Goal: Contribute content

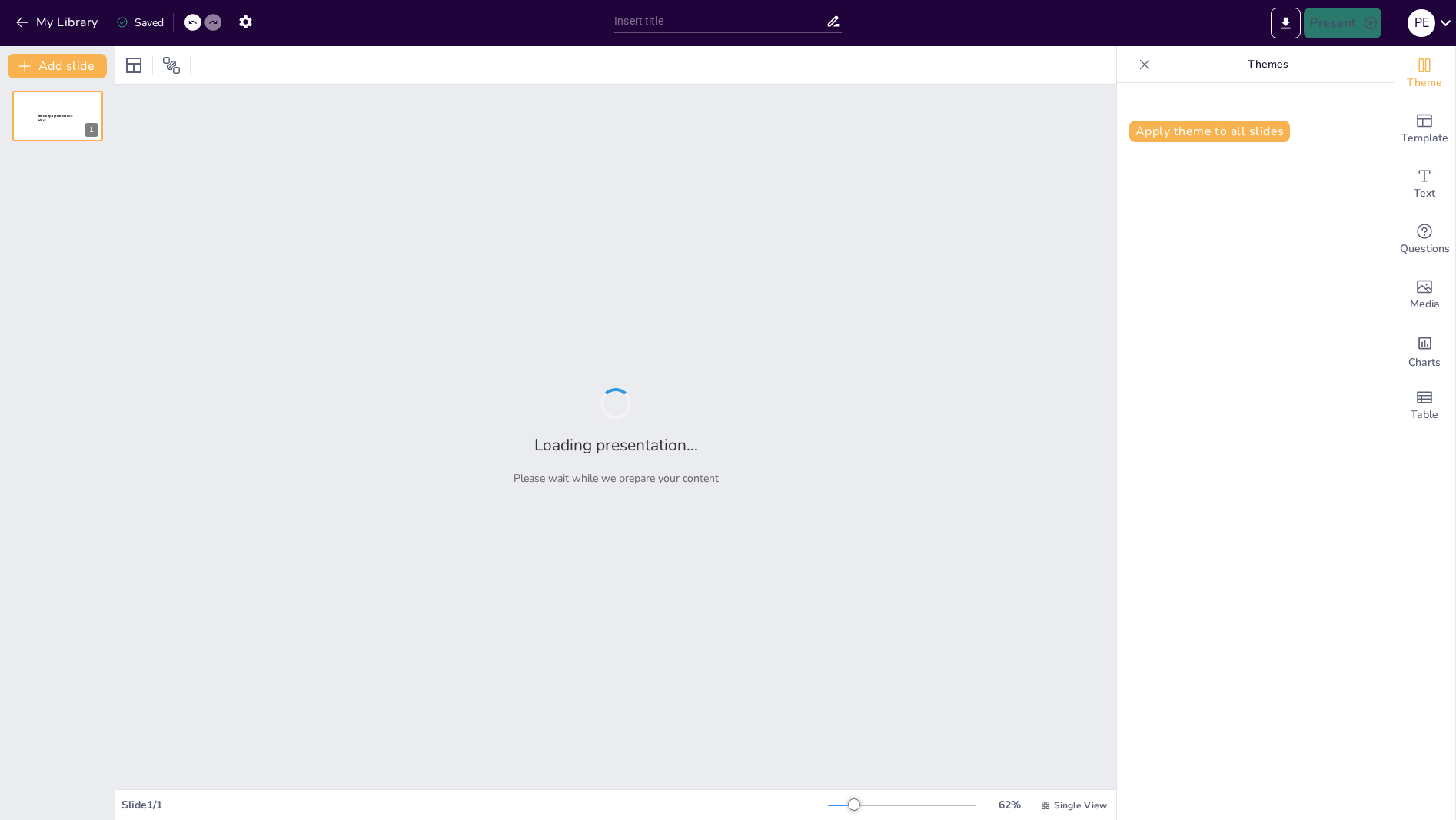
type input "La Sexta Generación de Usuarios: Desafíos y Oportunidades en el Periodismo Digi…"
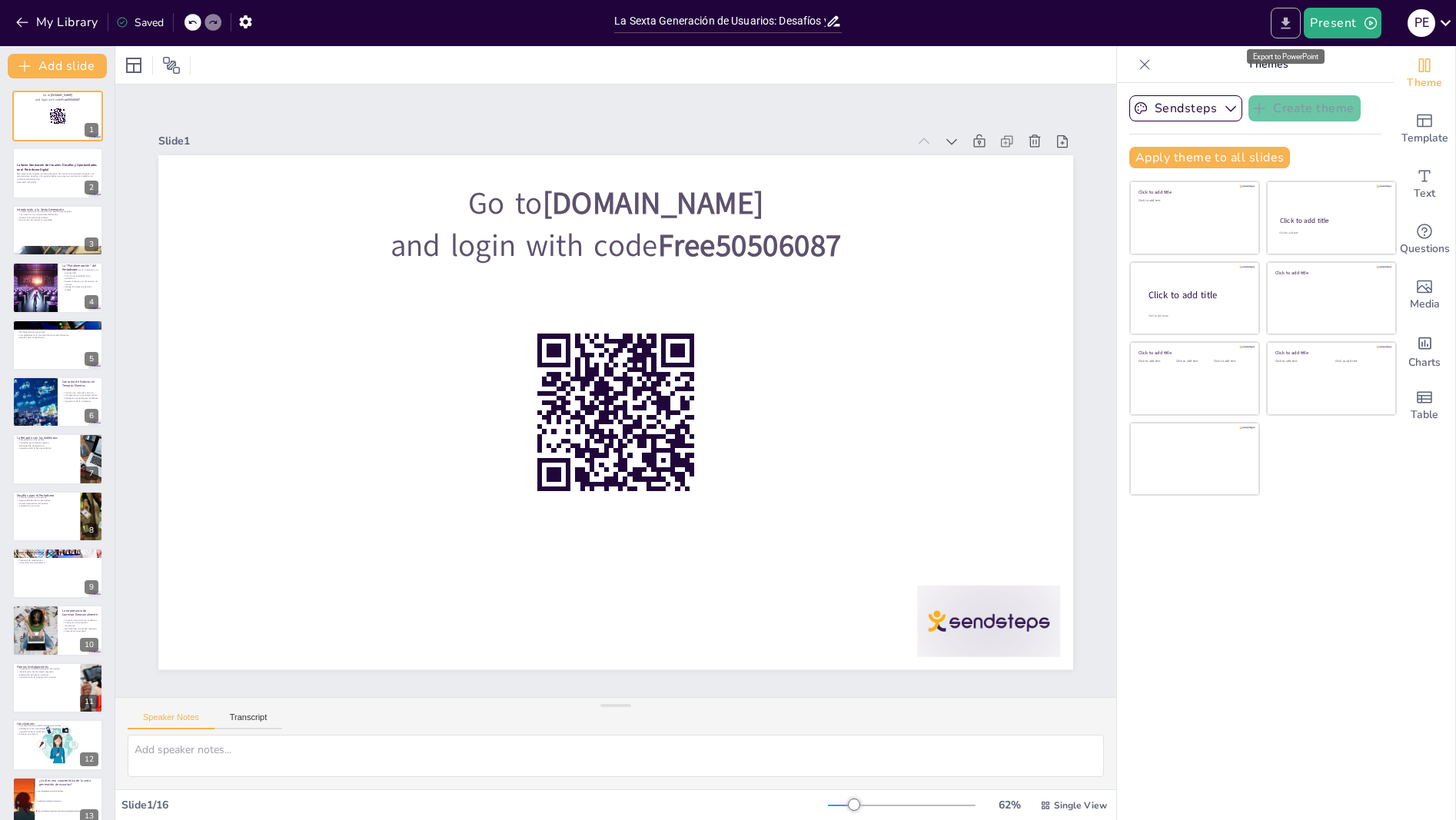
click at [1293, 24] on icon "Export to PowerPoint" at bounding box center [1285, 22] width 16 height 16
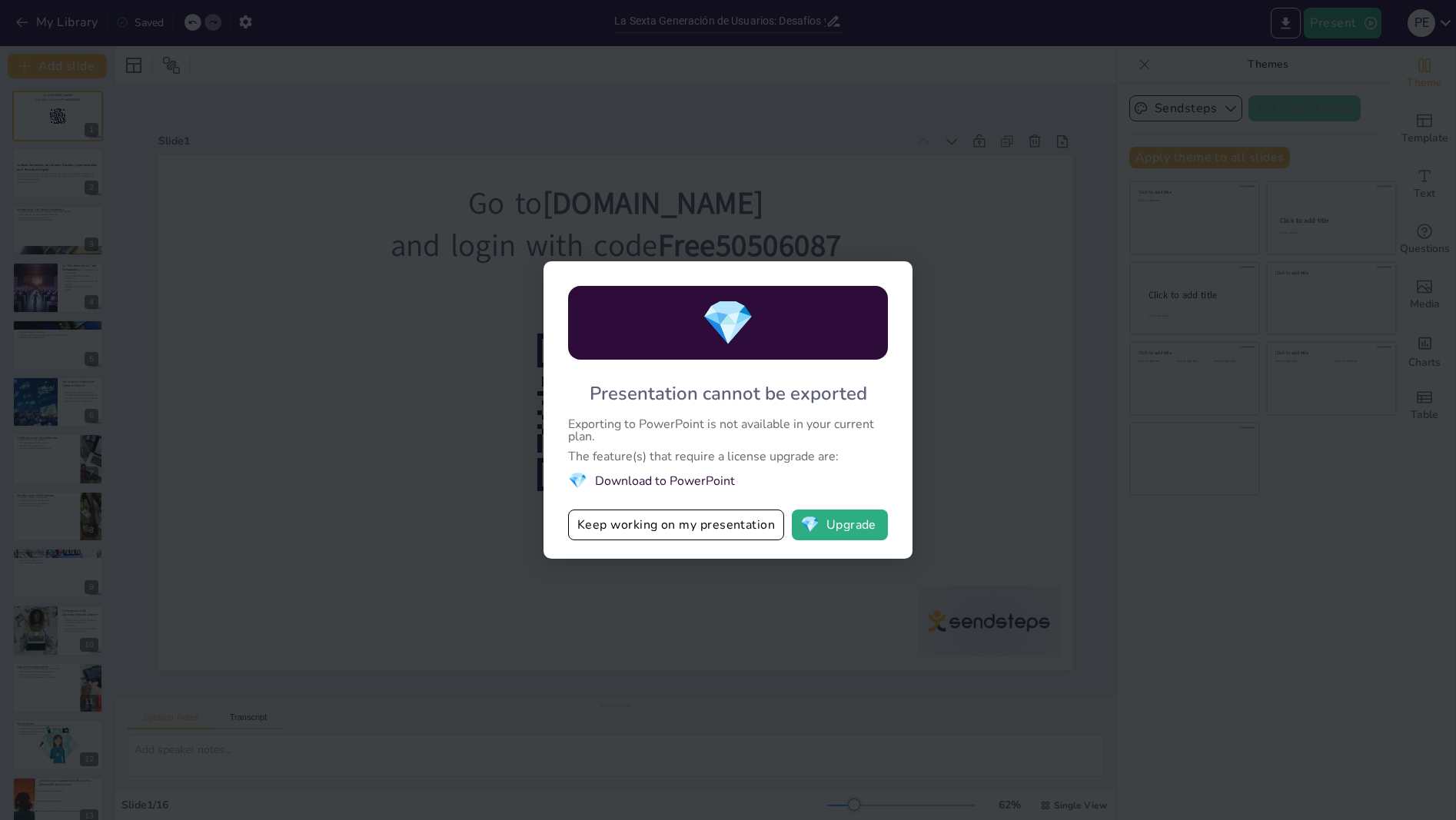
click at [791, 478] on li "💎 Download to PowerPoint" at bounding box center [728, 480] width 320 height 21
click at [314, 573] on div "💎 Presentation cannot be exported Exporting to PowerPoint is not available in y…" at bounding box center [728, 410] width 1456 height 820
click at [673, 528] on button "Keep working on my presentation" at bounding box center [676, 524] width 216 height 31
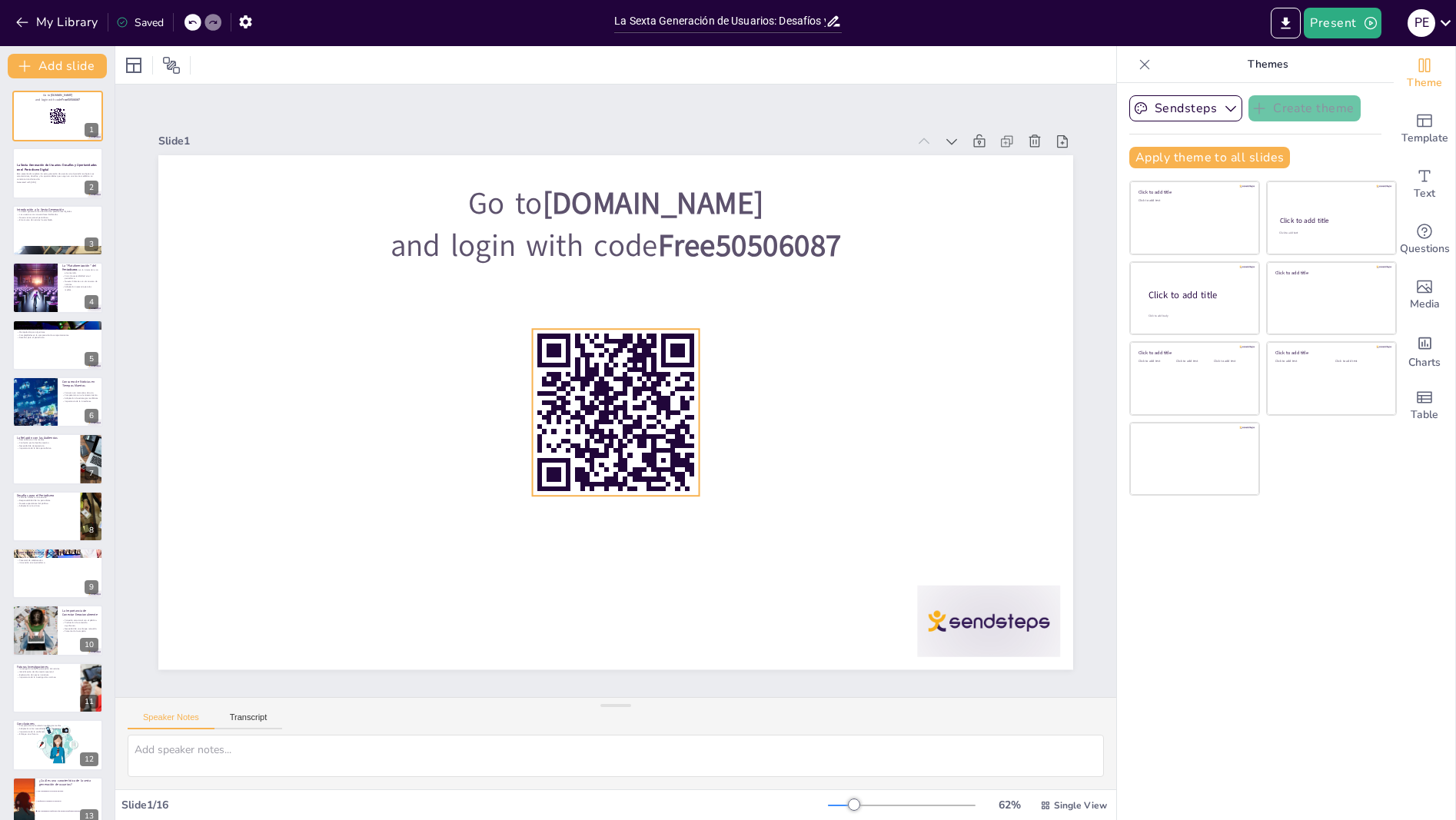
click at [632, 435] on rect at bounding box center [607, 410] width 220 height 220
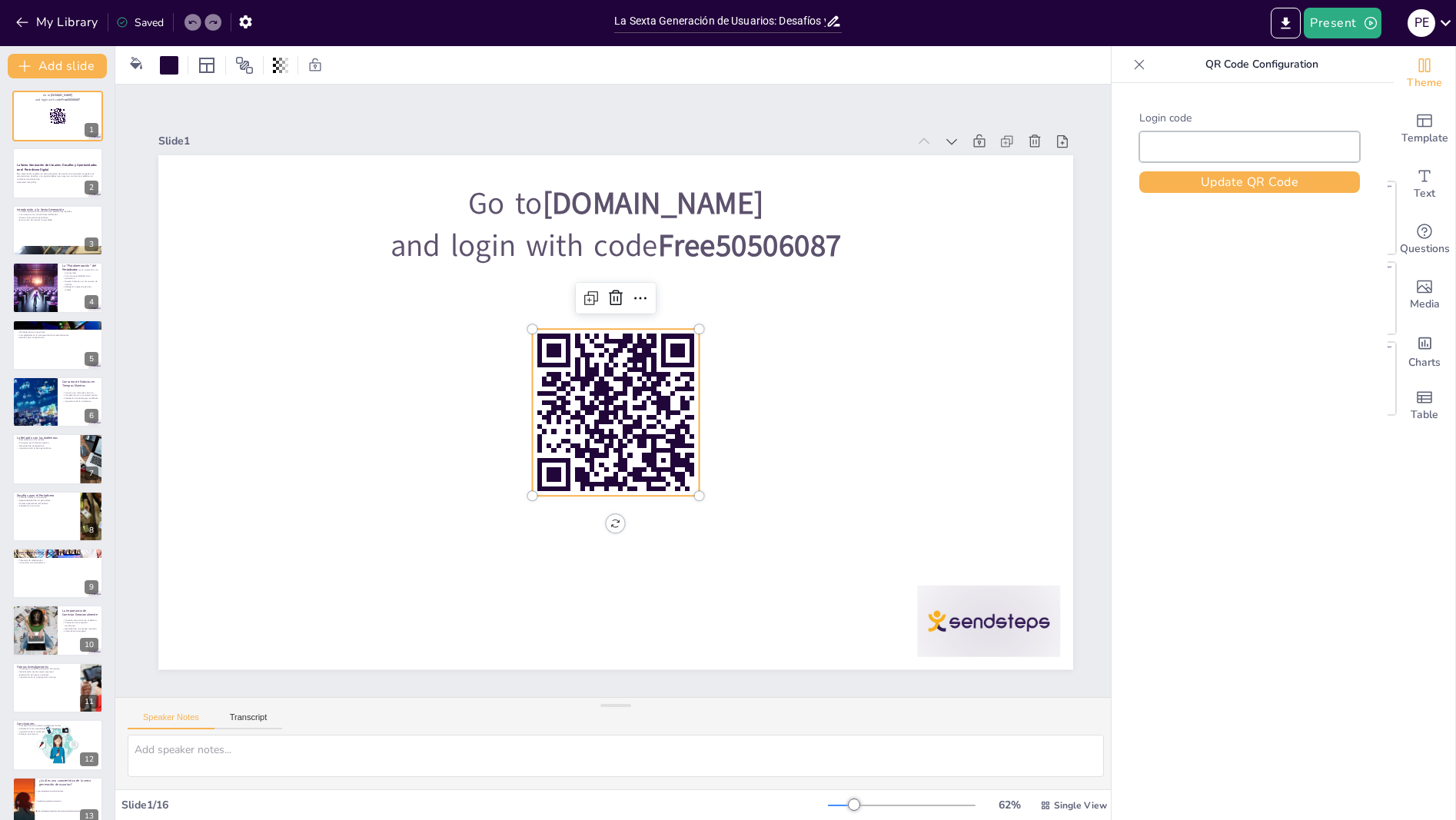
checkbox input "true"
type input "Free50506087"
click at [1225, 180] on button "Update QR Code" at bounding box center [1250, 182] width 220 height 21
checkbox input "true"
click at [61, 242] on div at bounding box center [57, 230] width 92 height 52
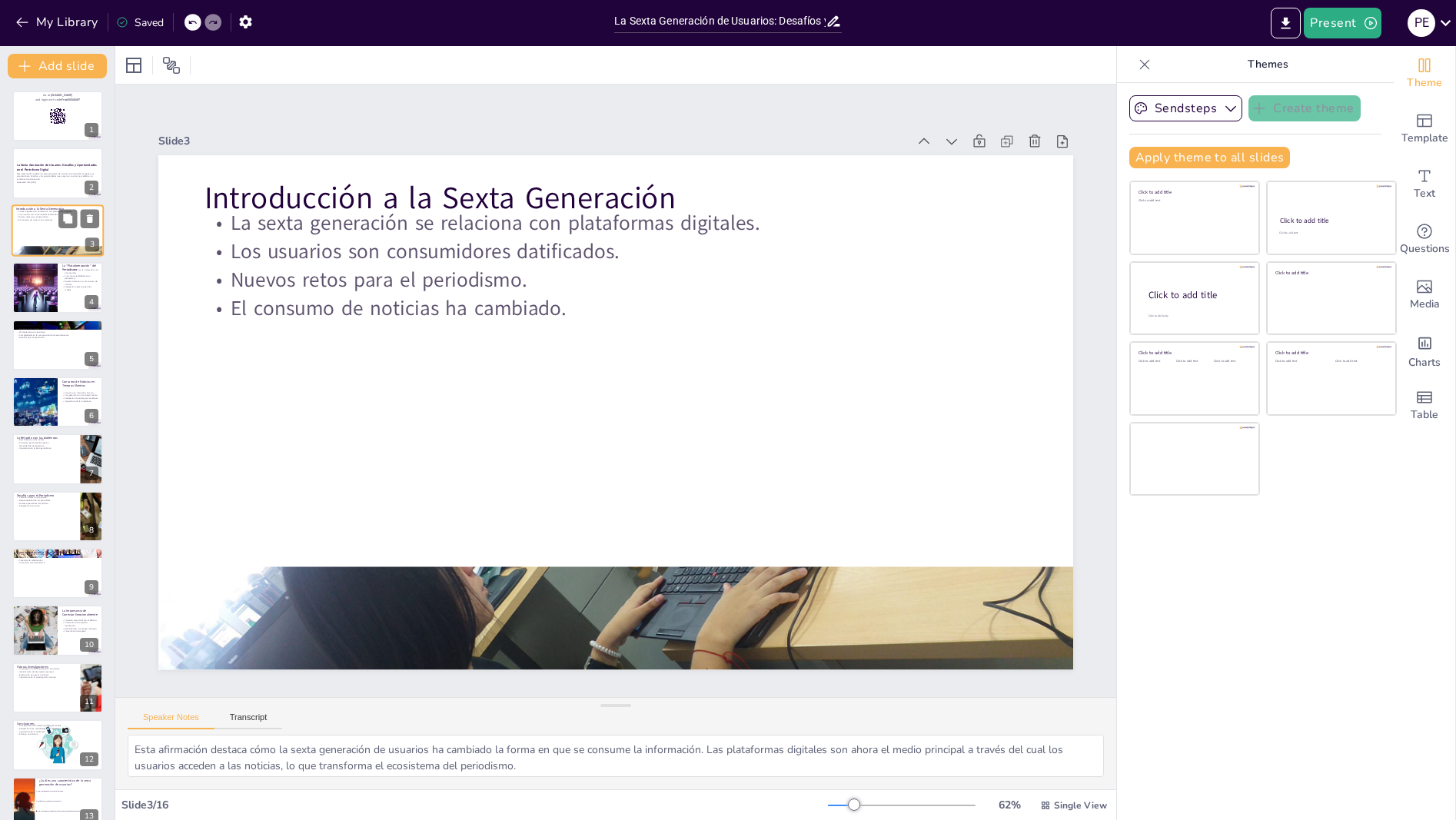
type textarea "Esta afirmación destaca cómo la sexta generación de usuarios ha cambiado la for…"
checkbox input "true"
click at [65, 359] on div at bounding box center [57, 345] width 92 height 52
type textarea "La descripción de los usuarios como "perfiles zombis" subraya la falta de agenc…"
checkbox input "true"
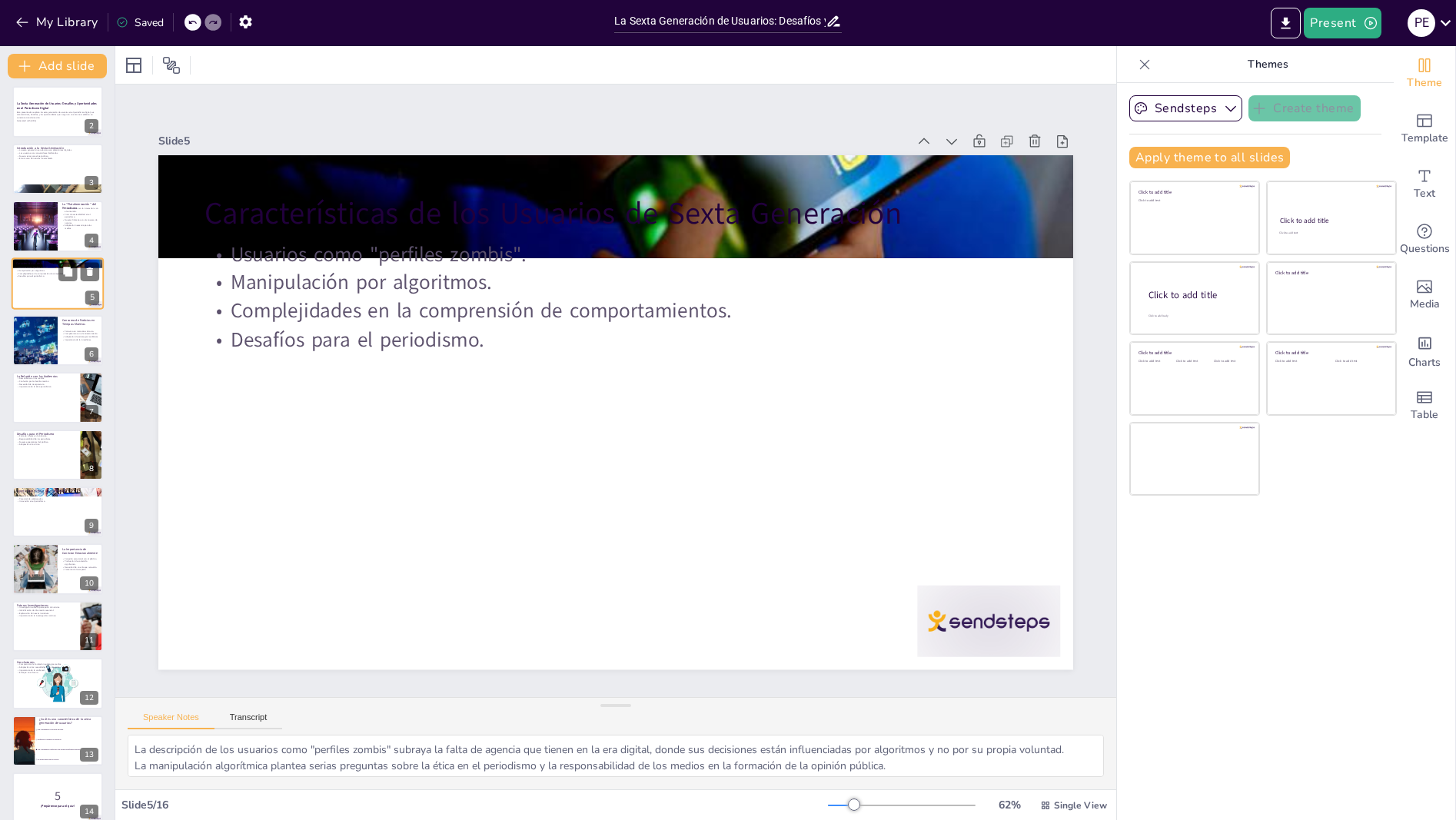
click at [65, 374] on p "La Relación con las Audiencias" at bounding box center [46, 376] width 59 height 5
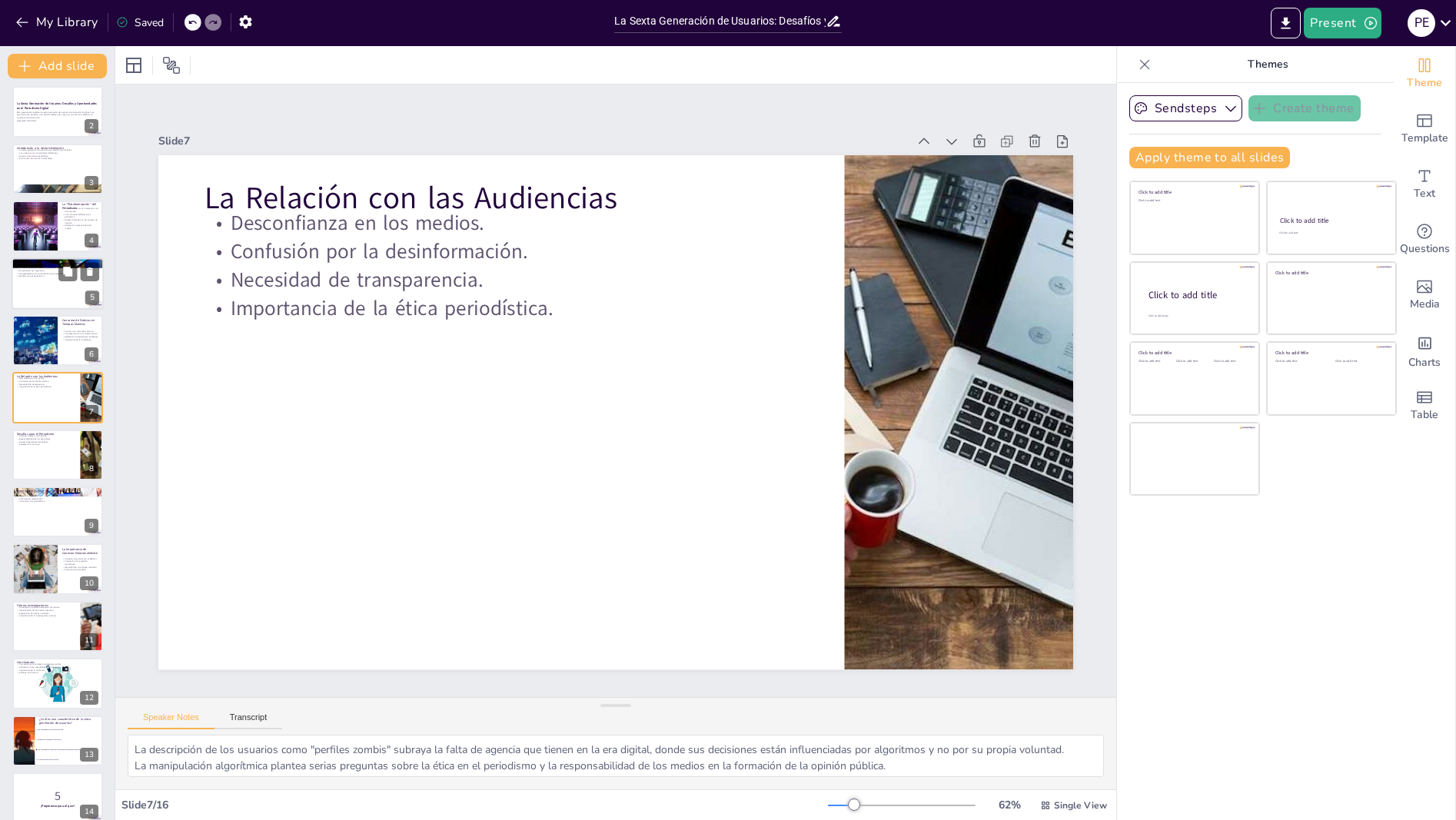
type textarea "La desconfianza hacia los medios se ha incrementado, lo que dificulta que los p…"
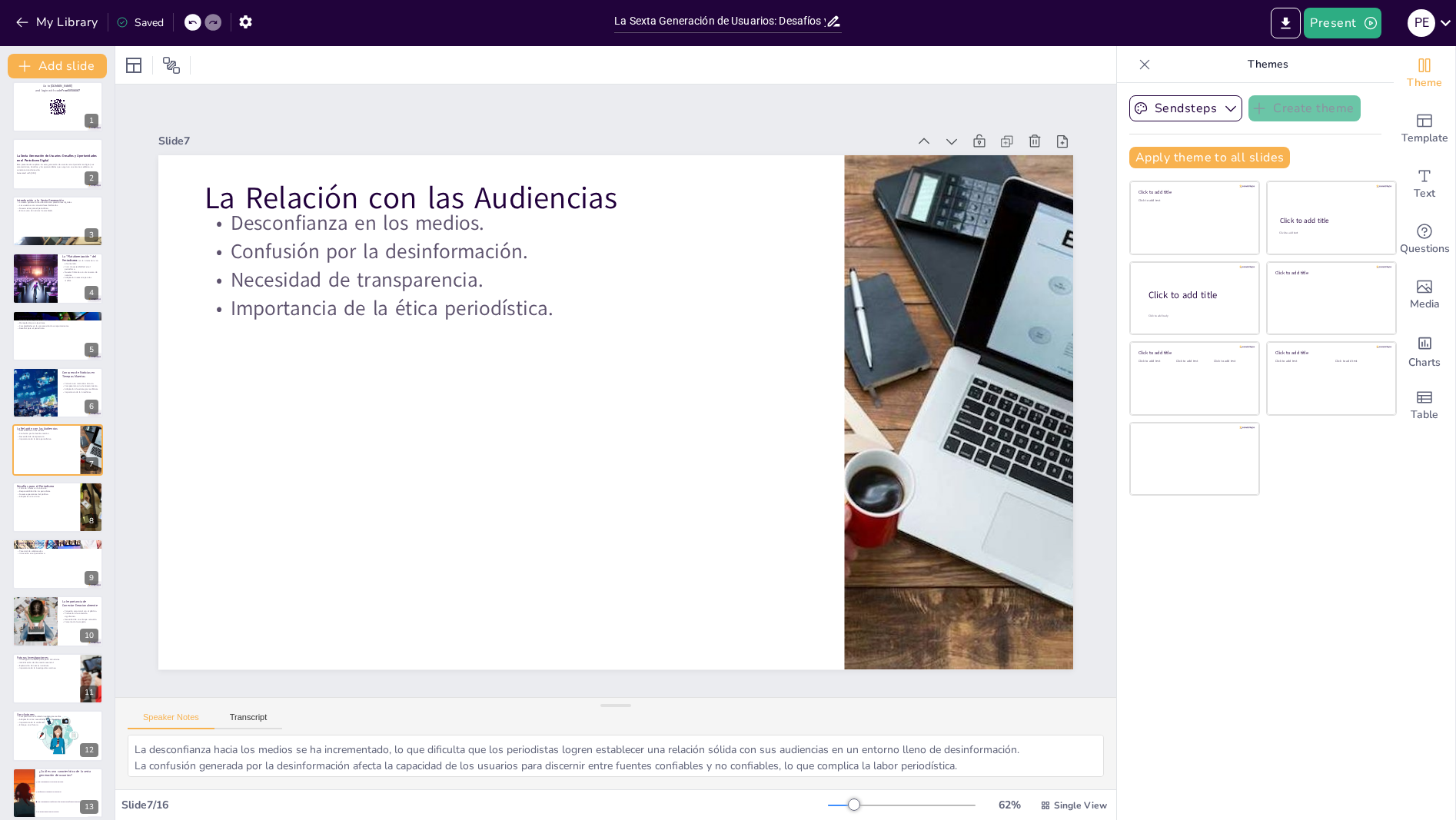
click at [143, 25] on div "Saved" at bounding box center [139, 22] width 48 height 15
checkbox input "true"
click at [59, 341] on div at bounding box center [57, 336] width 92 height 52
type textarea "La descripción de los usuarios como "perfiles zombis" subraya la falta de agenc…"
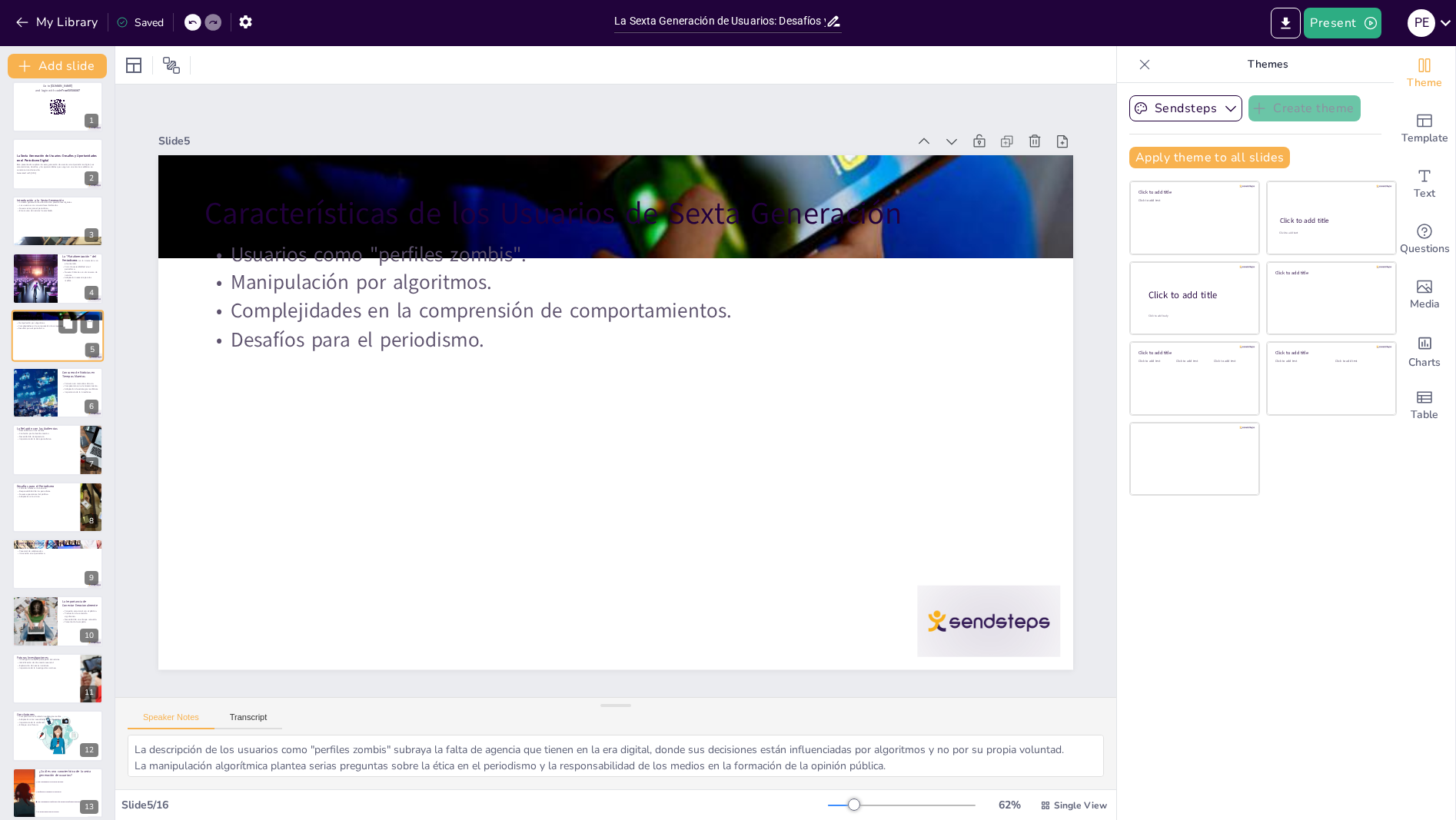
scroll to position [0, 0]
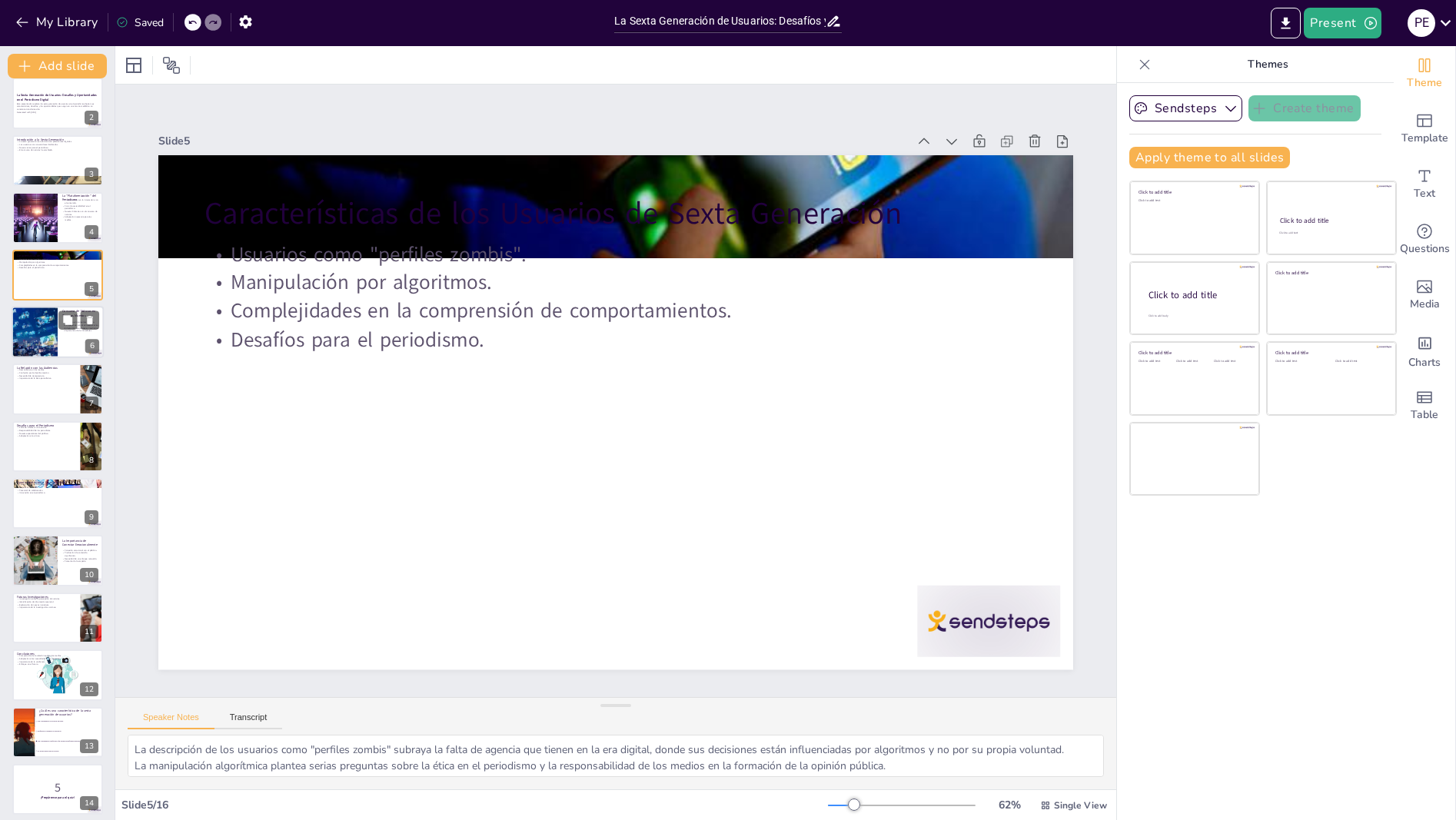
checkbox input "true"
click at [62, 338] on div at bounding box center [57, 331] width 92 height 52
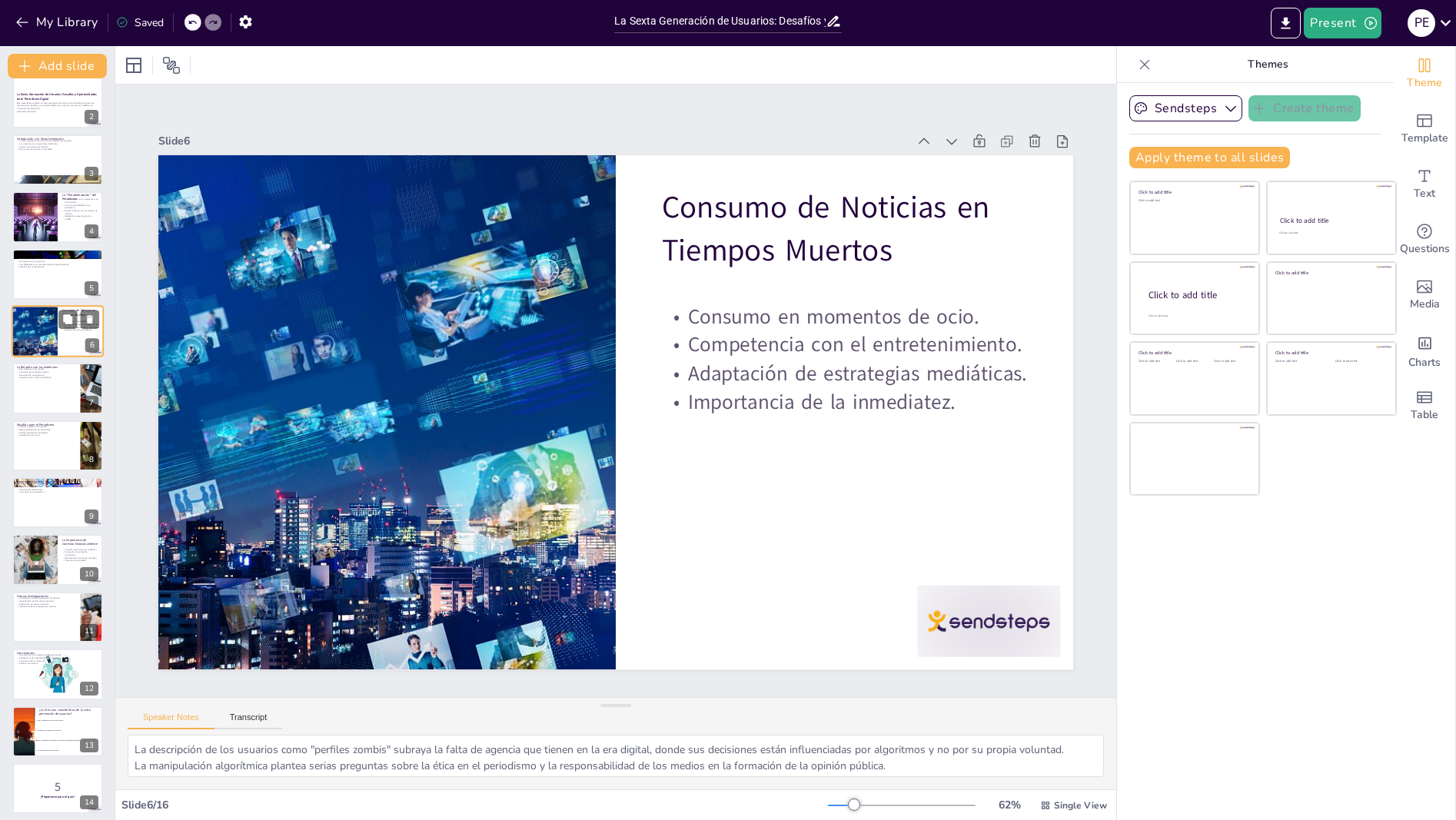
type textarea "El consumo de noticias en tiempos muertos refleja un cambio en la atención de l…"
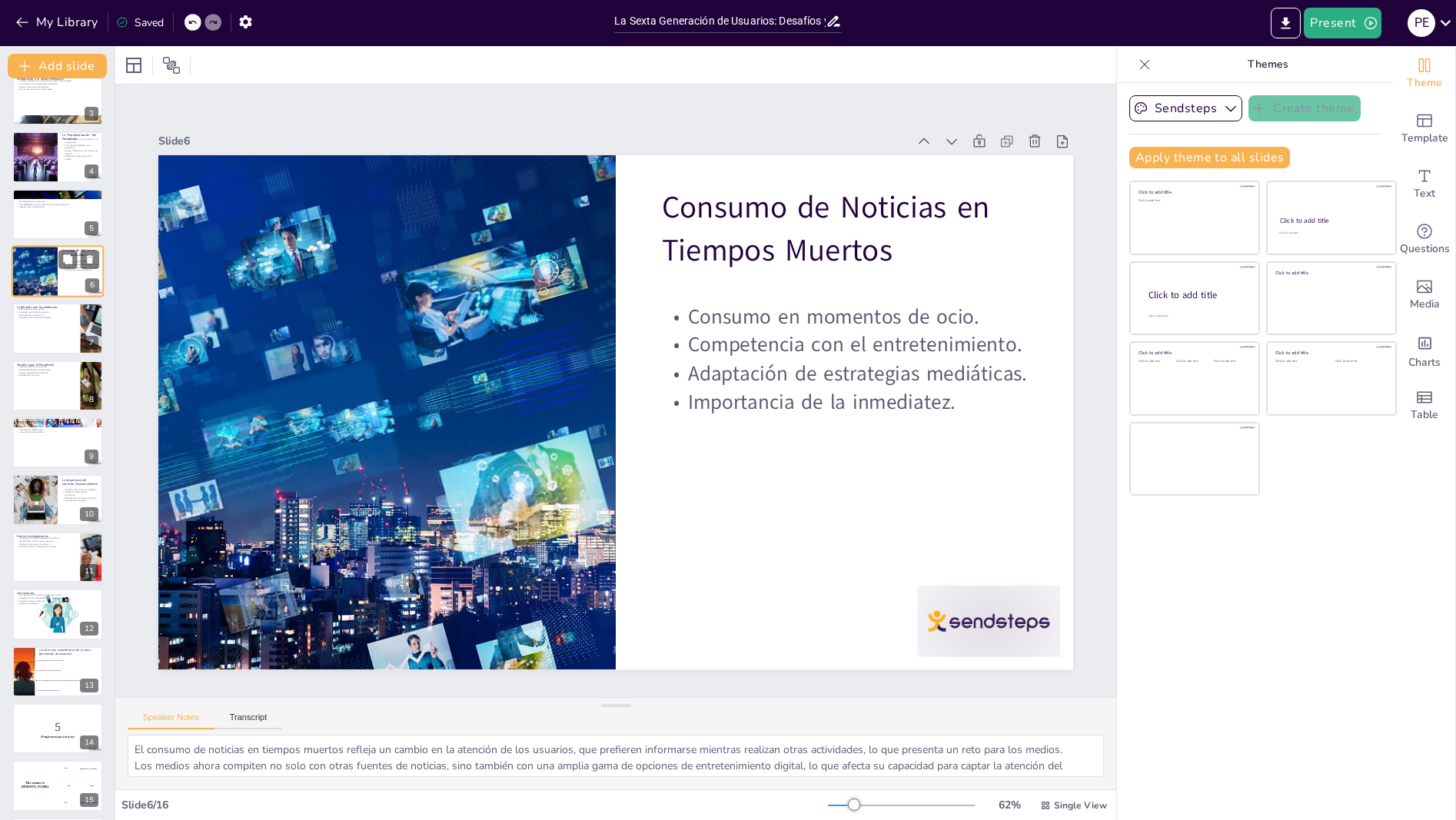
scroll to position [132, 0]
checkbox input "true"
click at [62, 338] on div at bounding box center [57, 327] width 91 height 50
type textarea "La desconfianza hacia los medios se ha incrementado, lo que dificulta que los p…"
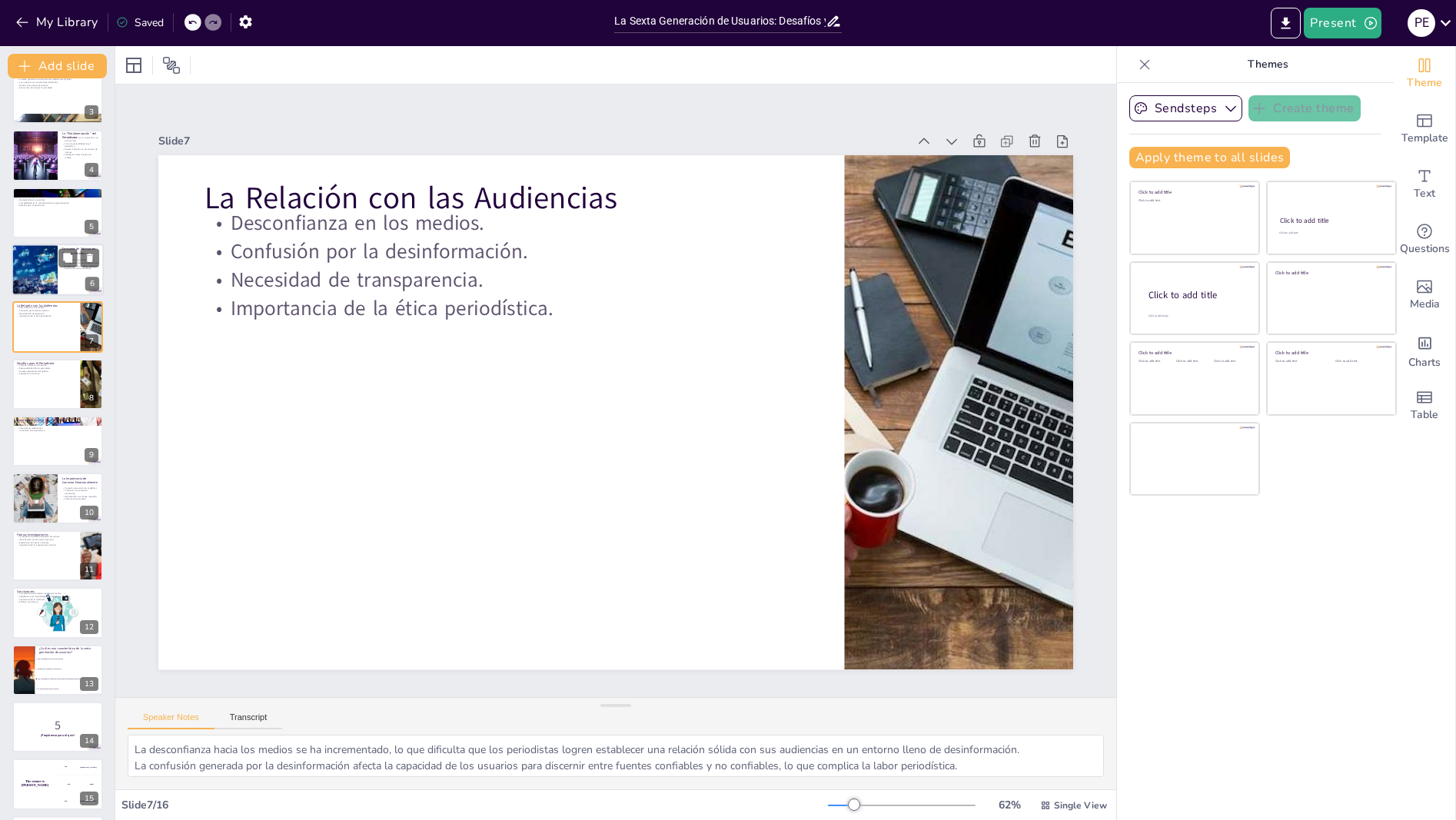
scroll to position [9, 0]
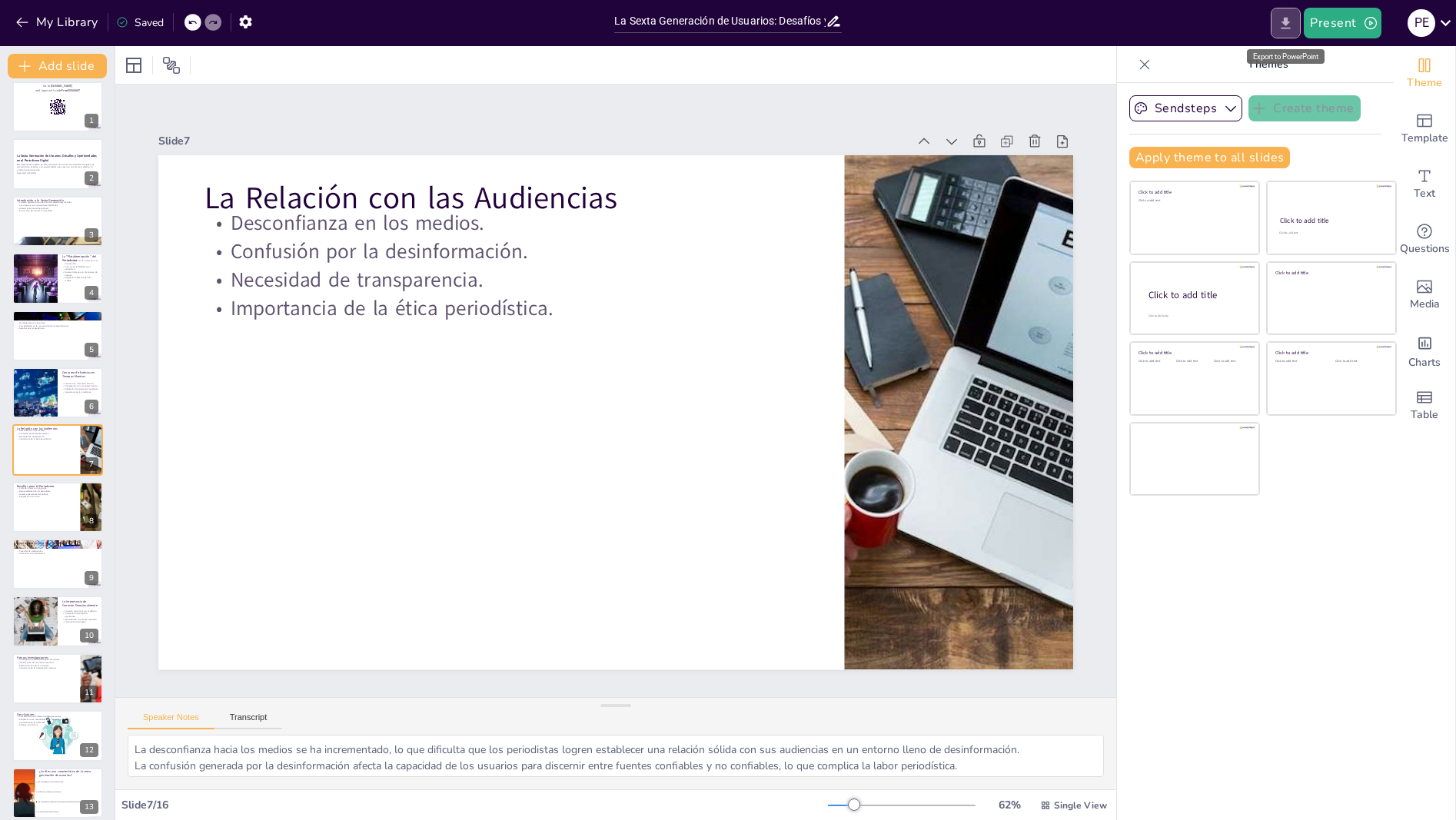
click at [1278, 23] on button "Export to PowerPoint" at bounding box center [1286, 22] width 30 height 31
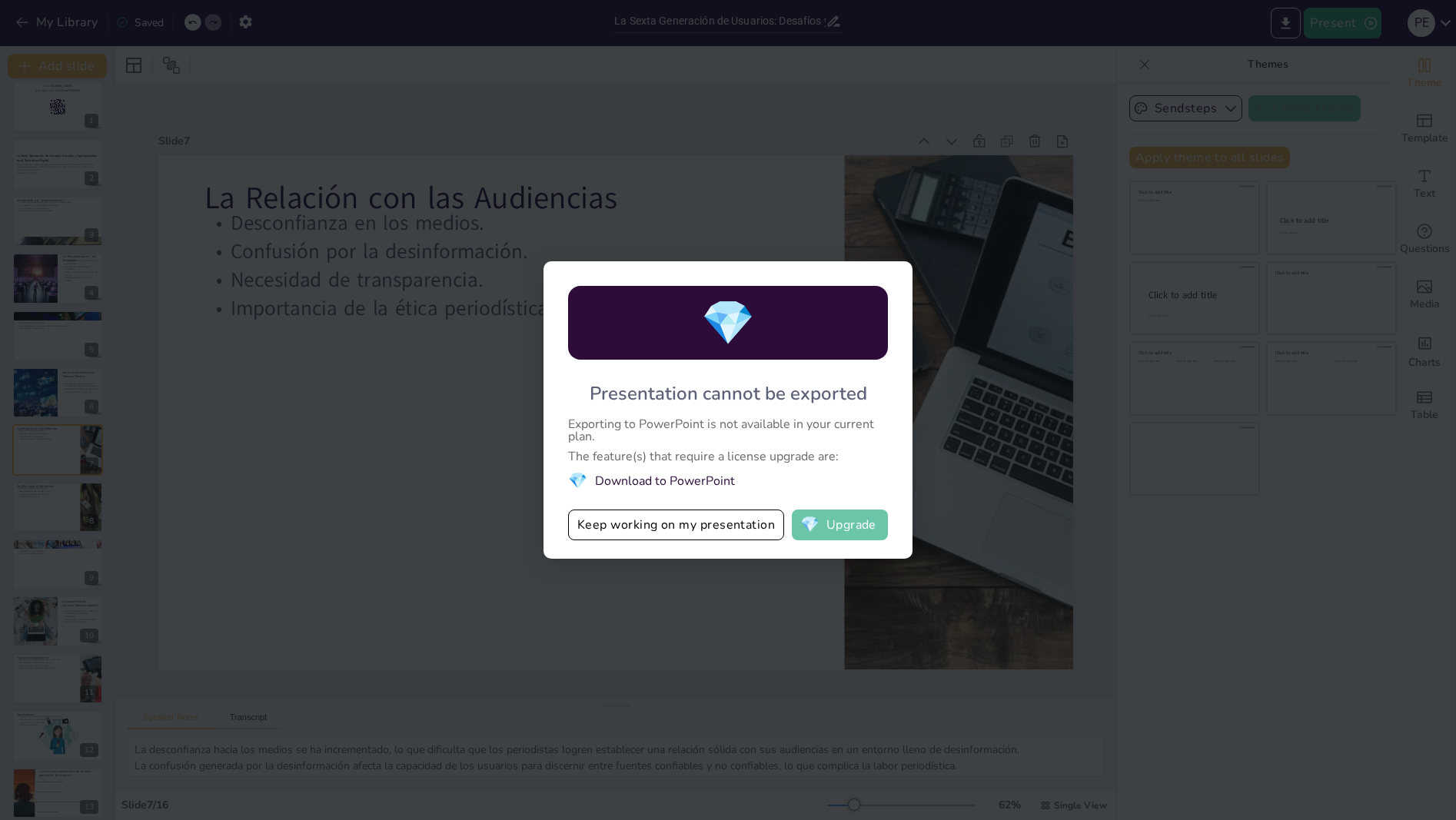
click at [833, 526] on button "💎 Upgrade" at bounding box center [839, 524] width 96 height 31
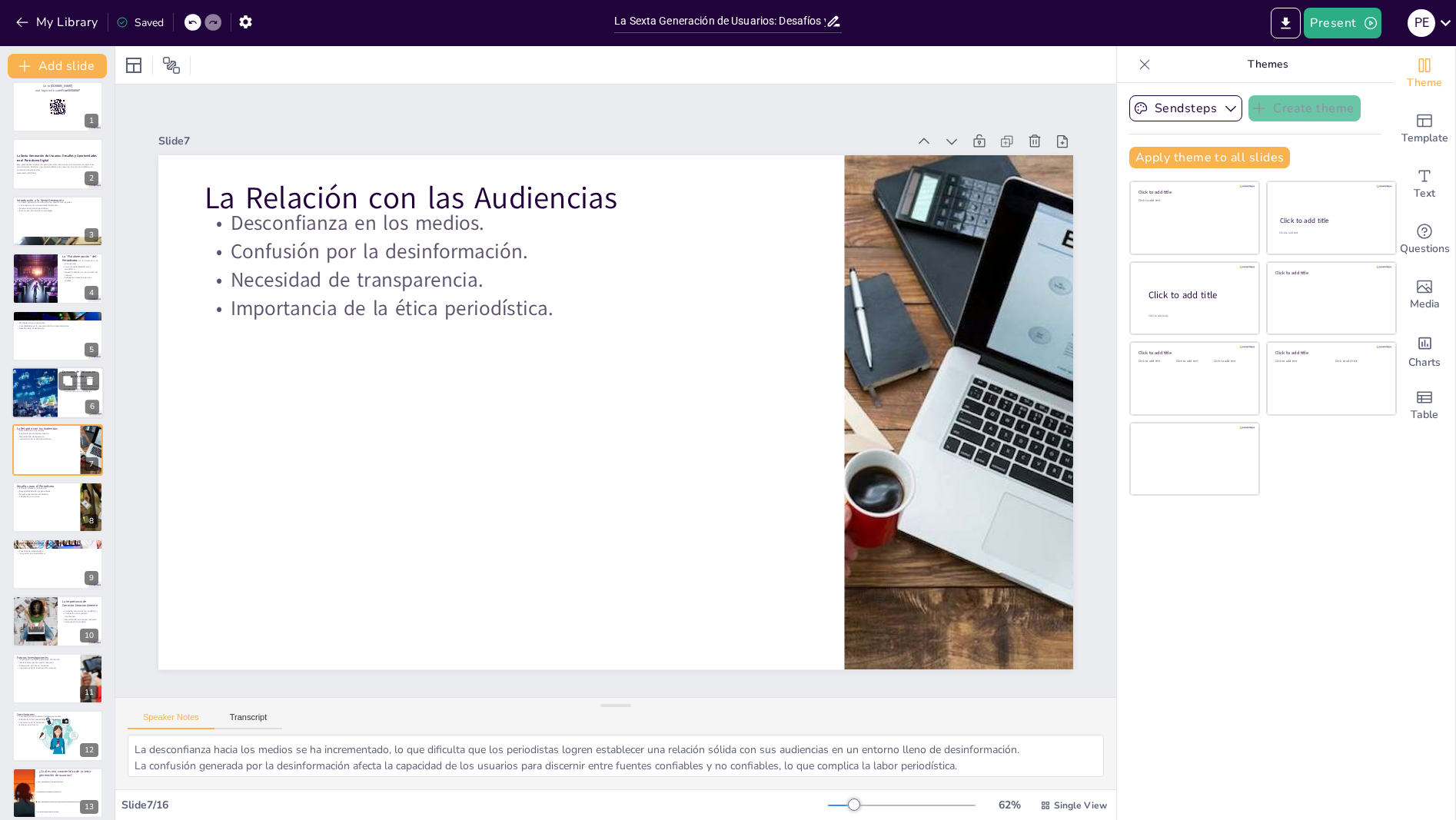
checkbox input "true"
click at [46, 403] on div at bounding box center [35, 393] width 91 height 52
type textarea "El consumo de noticias en tiempos muertos refleja un cambio en la atención de l…"
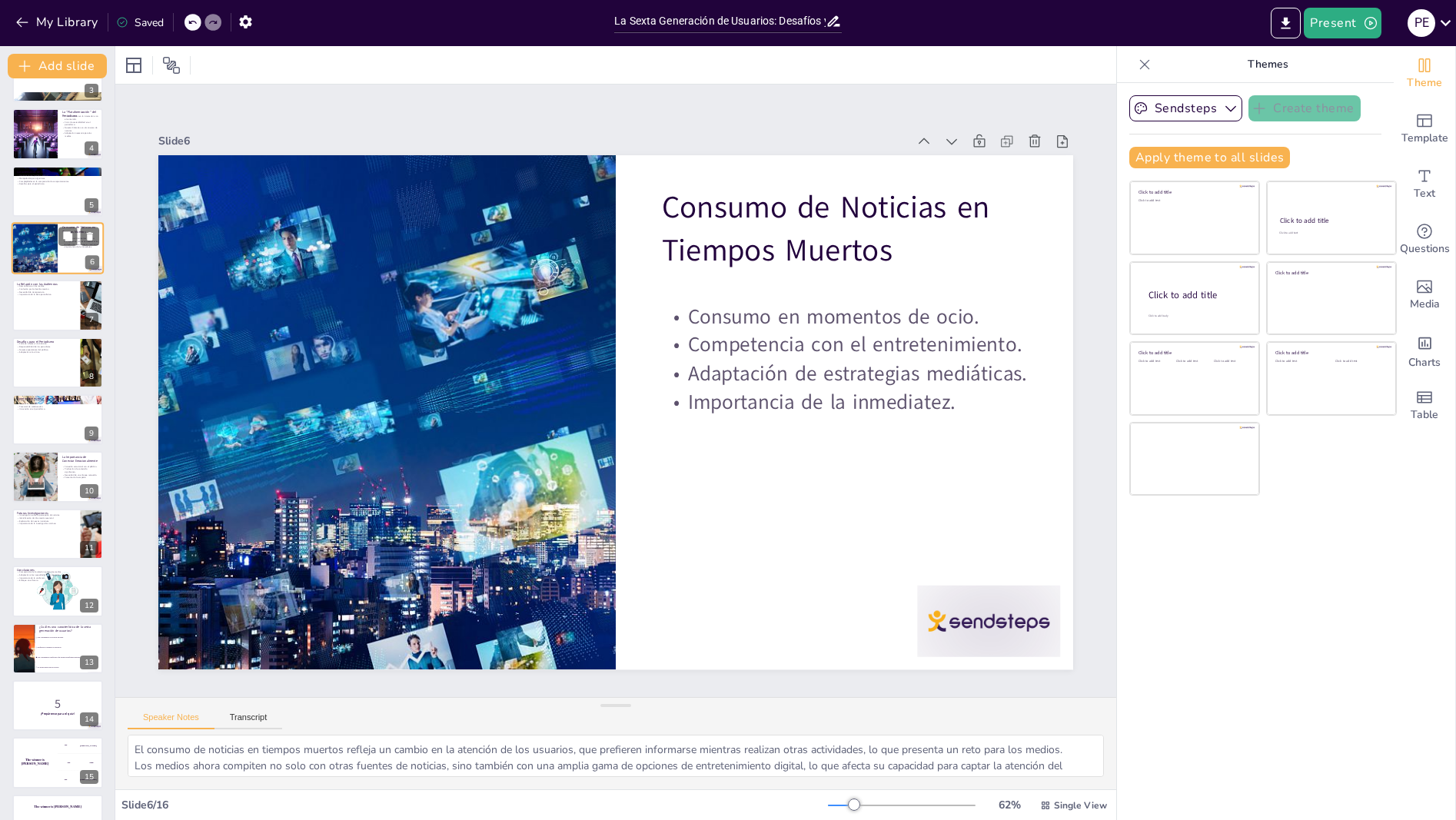
scroll to position [191, 0]
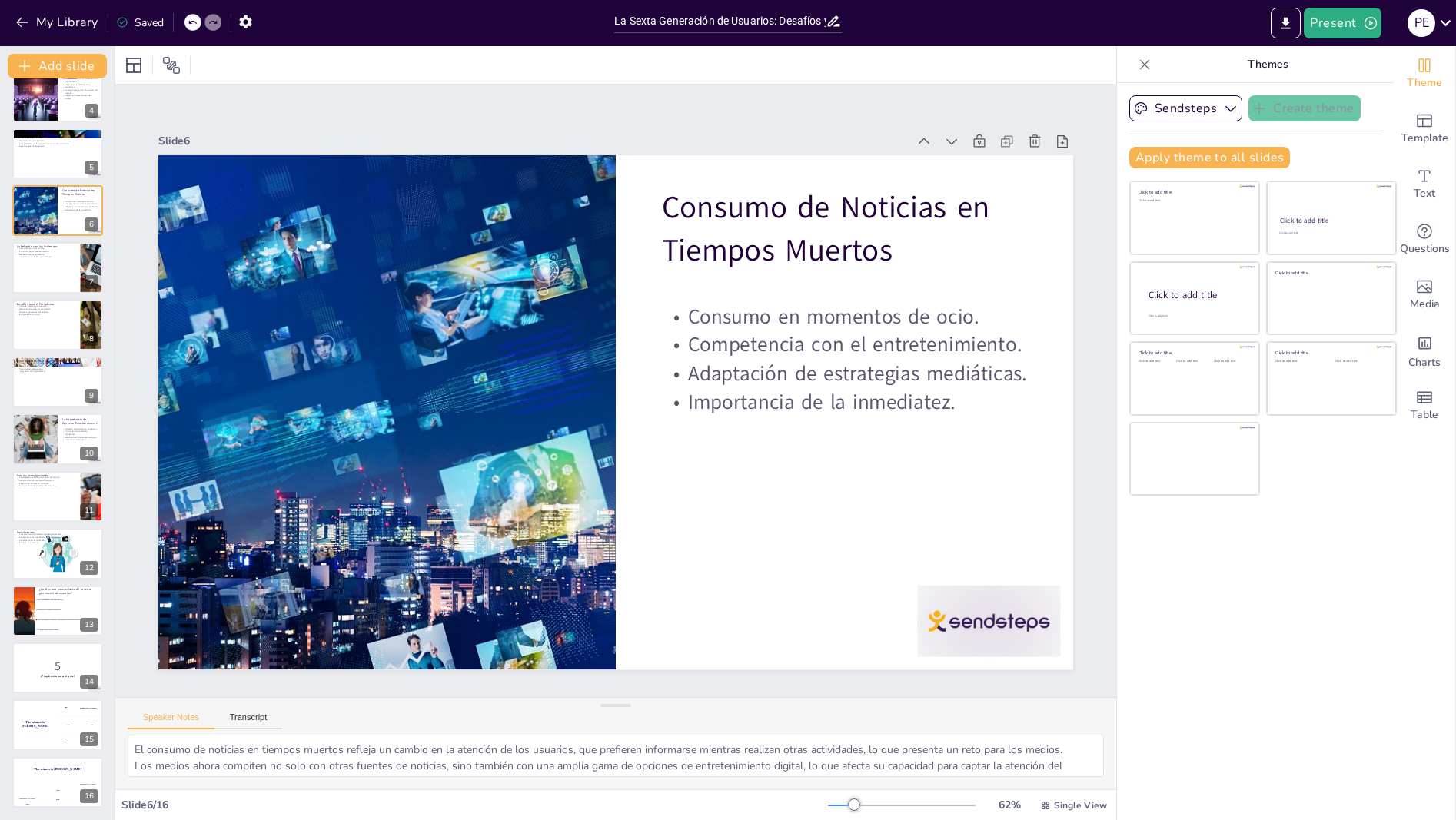
checkbox input "true"
